Goal: Navigation & Orientation: Find specific page/section

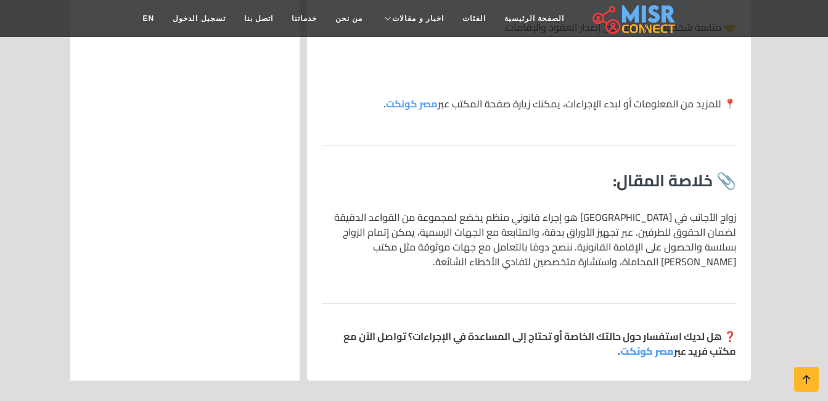
scroll to position [3604, 0]
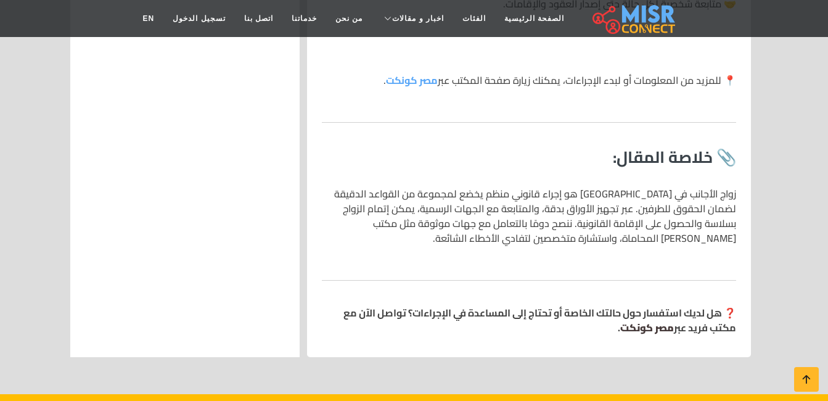
click at [651, 318] on strong "مصر كونكت" at bounding box center [647, 327] width 54 height 18
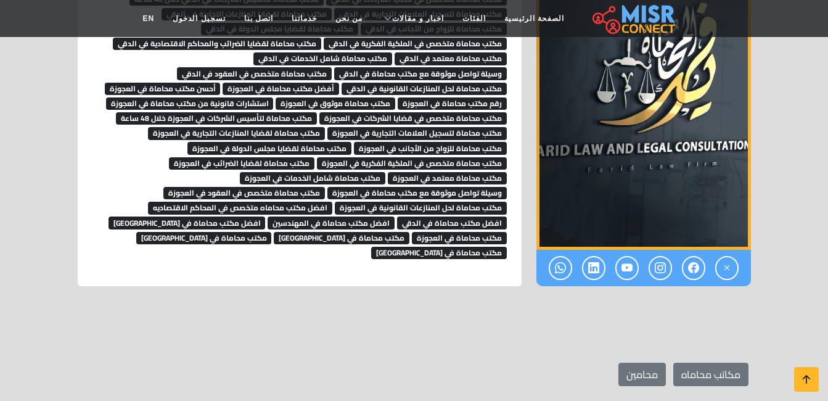
scroll to position [1508, 0]
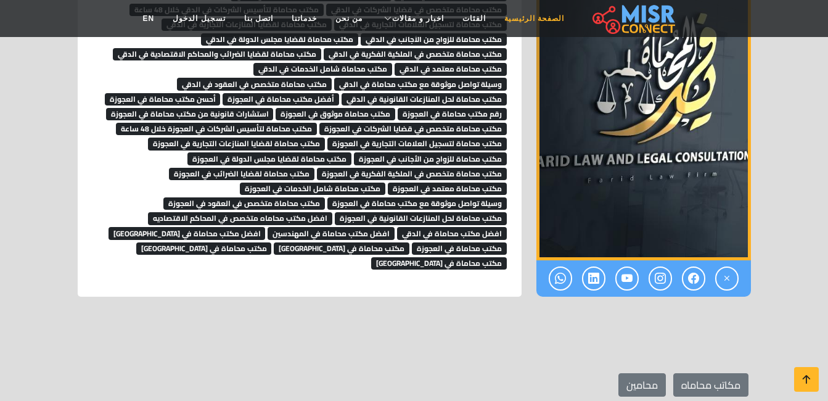
click at [510, 14] on link "الصفحة الرئيسية" at bounding box center [534, 18] width 78 height 23
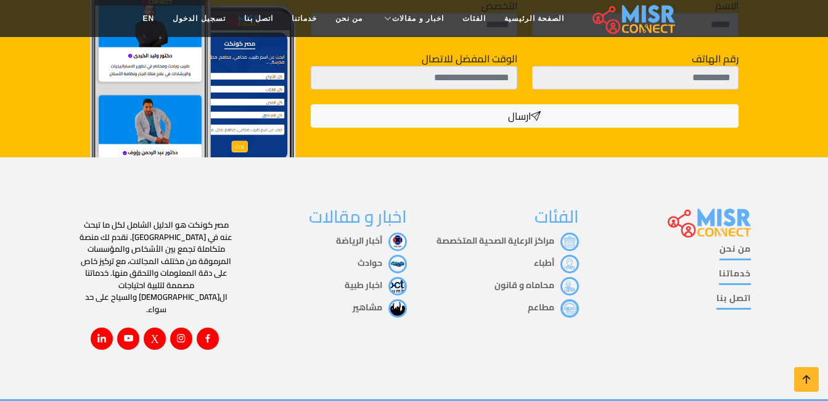
scroll to position [2274, 0]
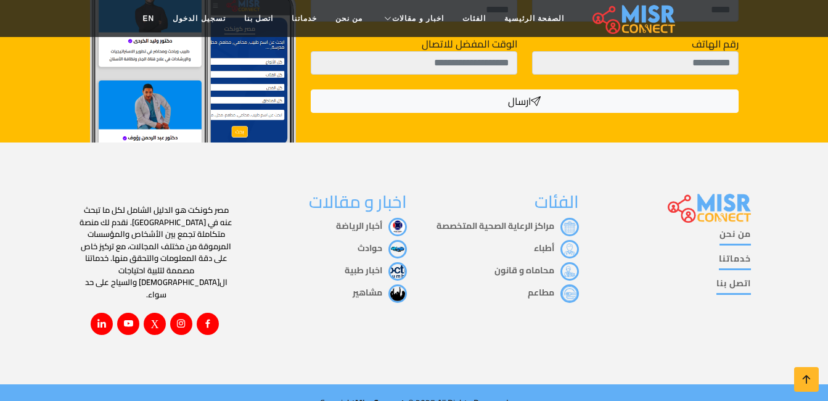
click at [390, 247] on img at bounding box center [397, 249] width 18 height 18
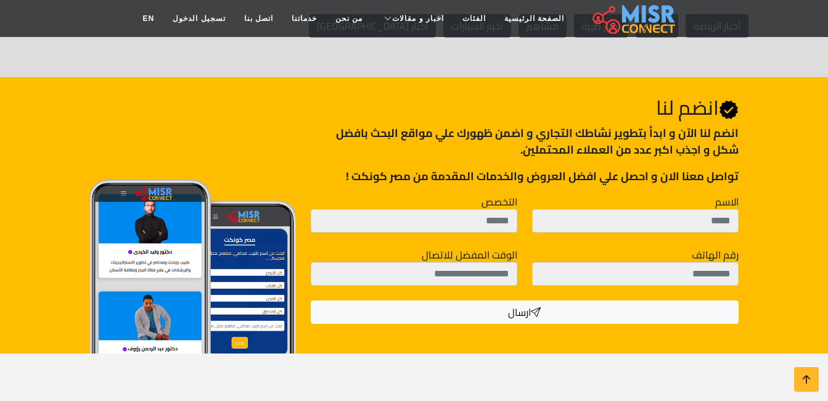
scroll to position [431, 0]
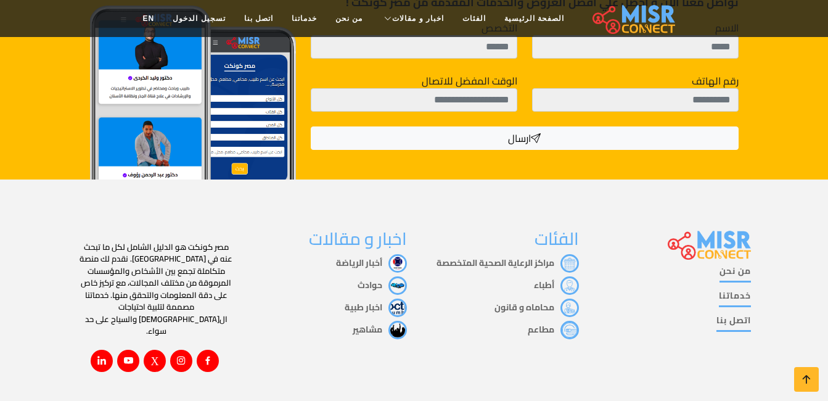
click at [374, 264] on link "أخبار الرياضة" at bounding box center [371, 263] width 71 height 16
